Goal: Task Accomplishment & Management: Manage account settings

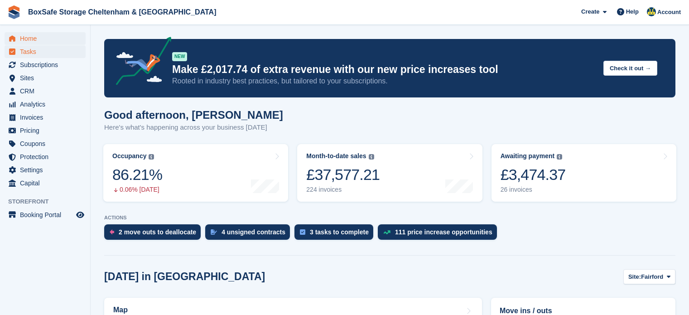
scroll to position [276, 0]
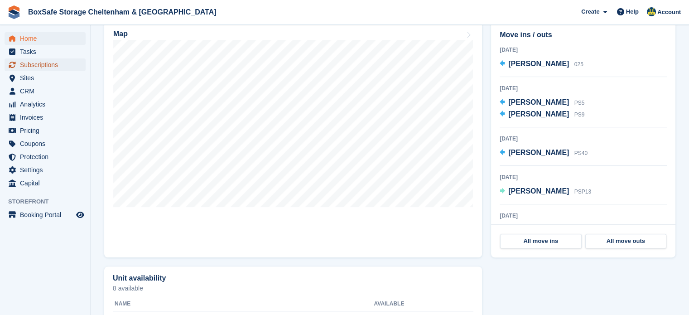
click at [47, 64] on span "Subscriptions" at bounding box center [47, 64] width 54 height 13
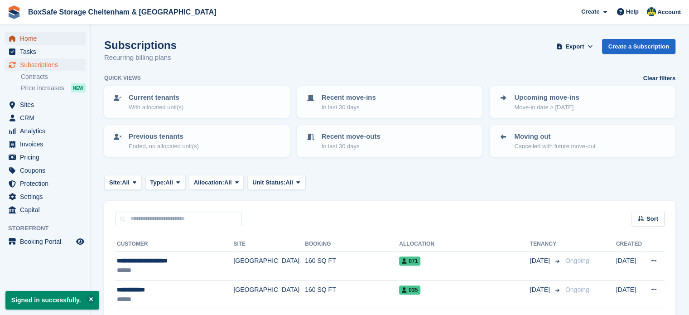
click at [38, 42] on span "Home" at bounding box center [47, 38] width 54 height 13
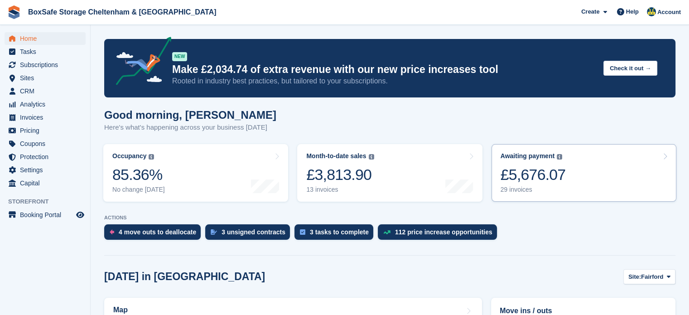
click at [547, 177] on div "£5,676.07" at bounding box center [533, 174] width 65 height 19
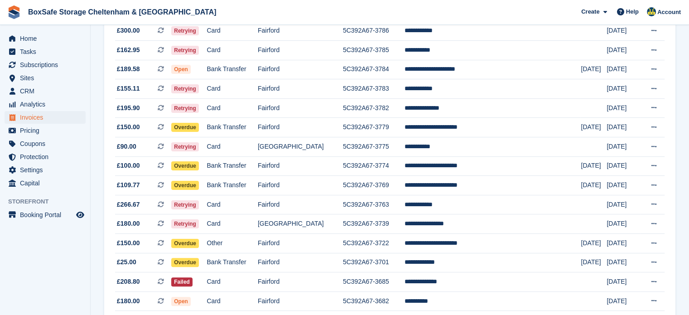
scroll to position [191, 0]
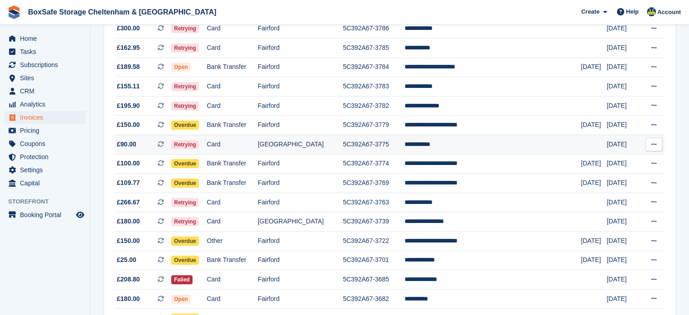
click at [435, 146] on td "**********" at bounding box center [493, 144] width 177 height 19
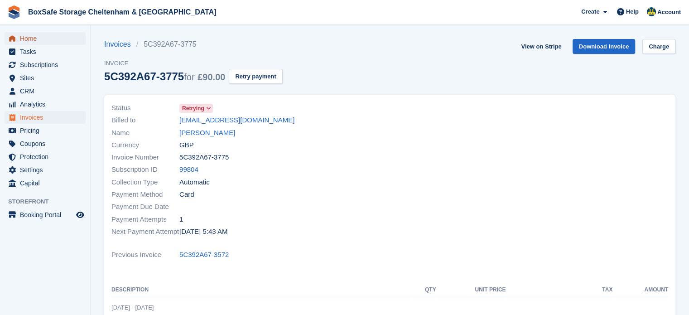
click at [50, 42] on span "Home" at bounding box center [47, 38] width 54 height 13
